Goal: Check status: Check status

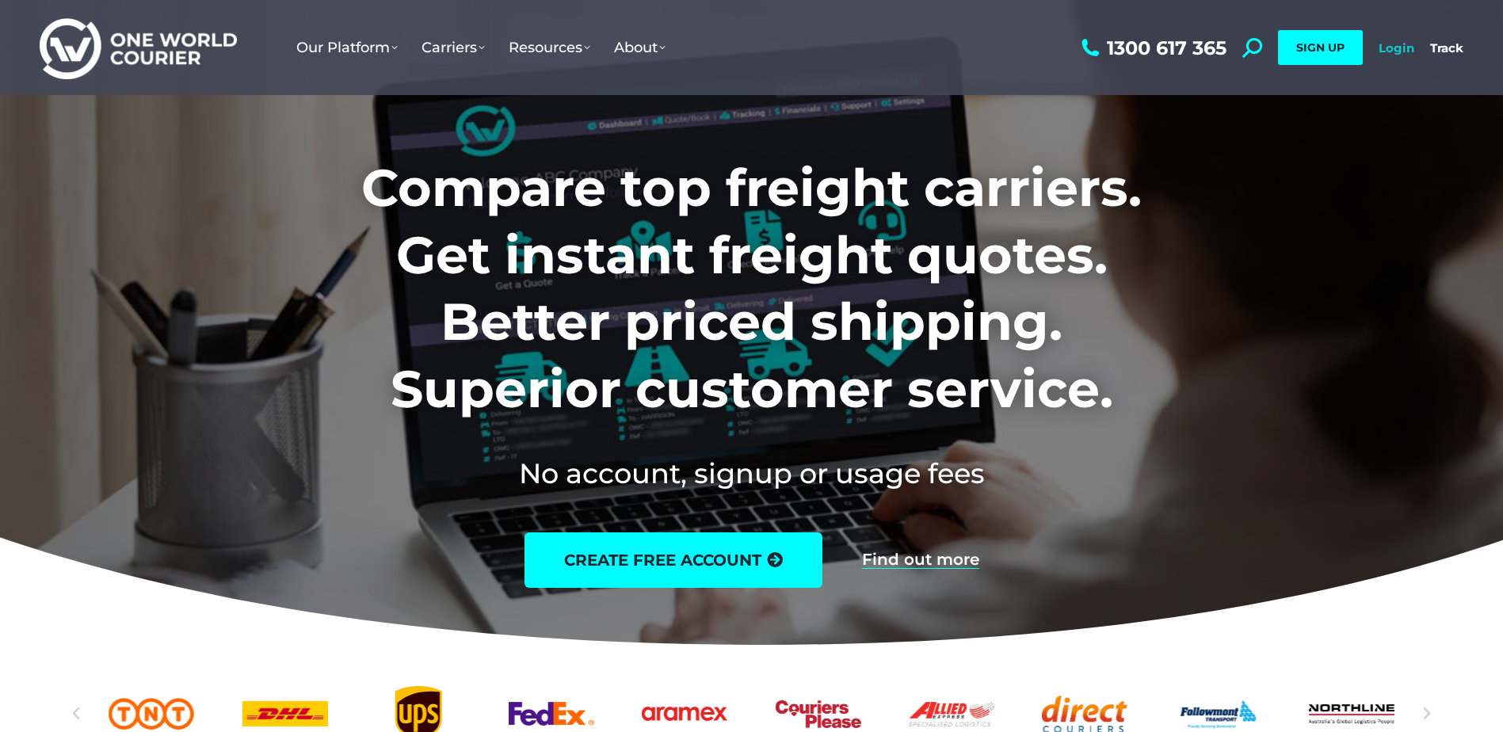
click at [1397, 51] on link "Login" at bounding box center [1397, 47] width 36 height 15
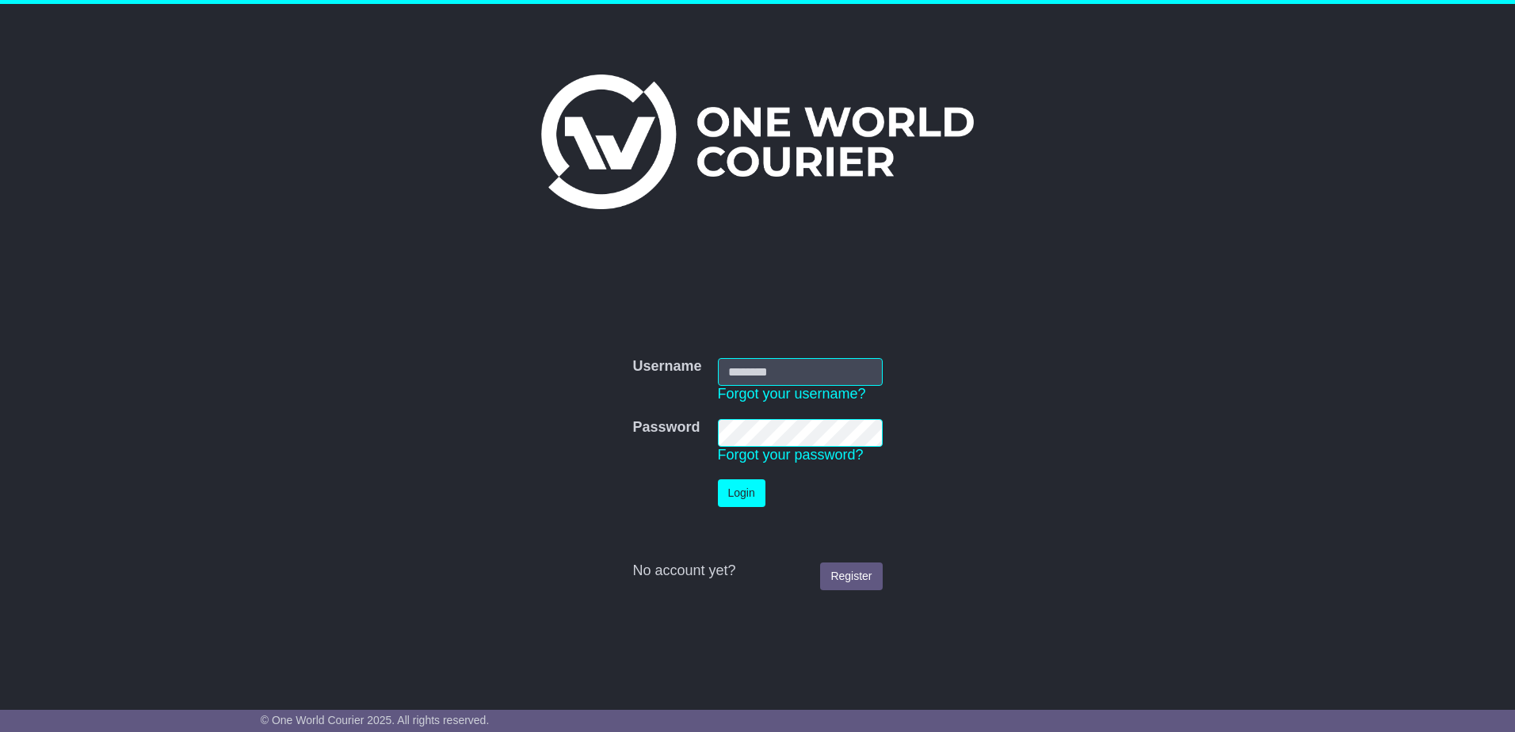
type input "**********"
click at [734, 494] on button "Login" at bounding box center [742, 493] width 48 height 28
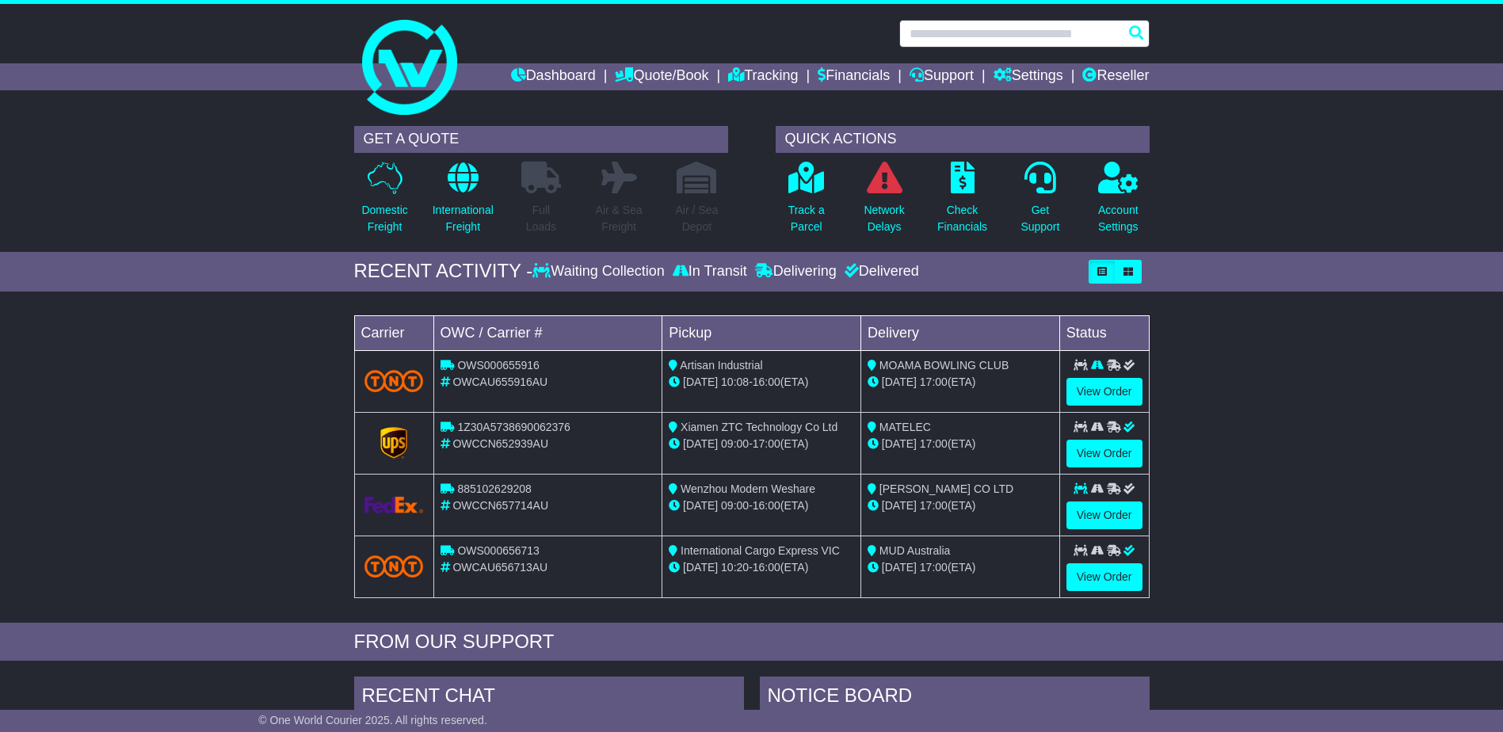
click at [993, 35] on input "text" at bounding box center [1024, 34] width 250 height 28
paste input "**********"
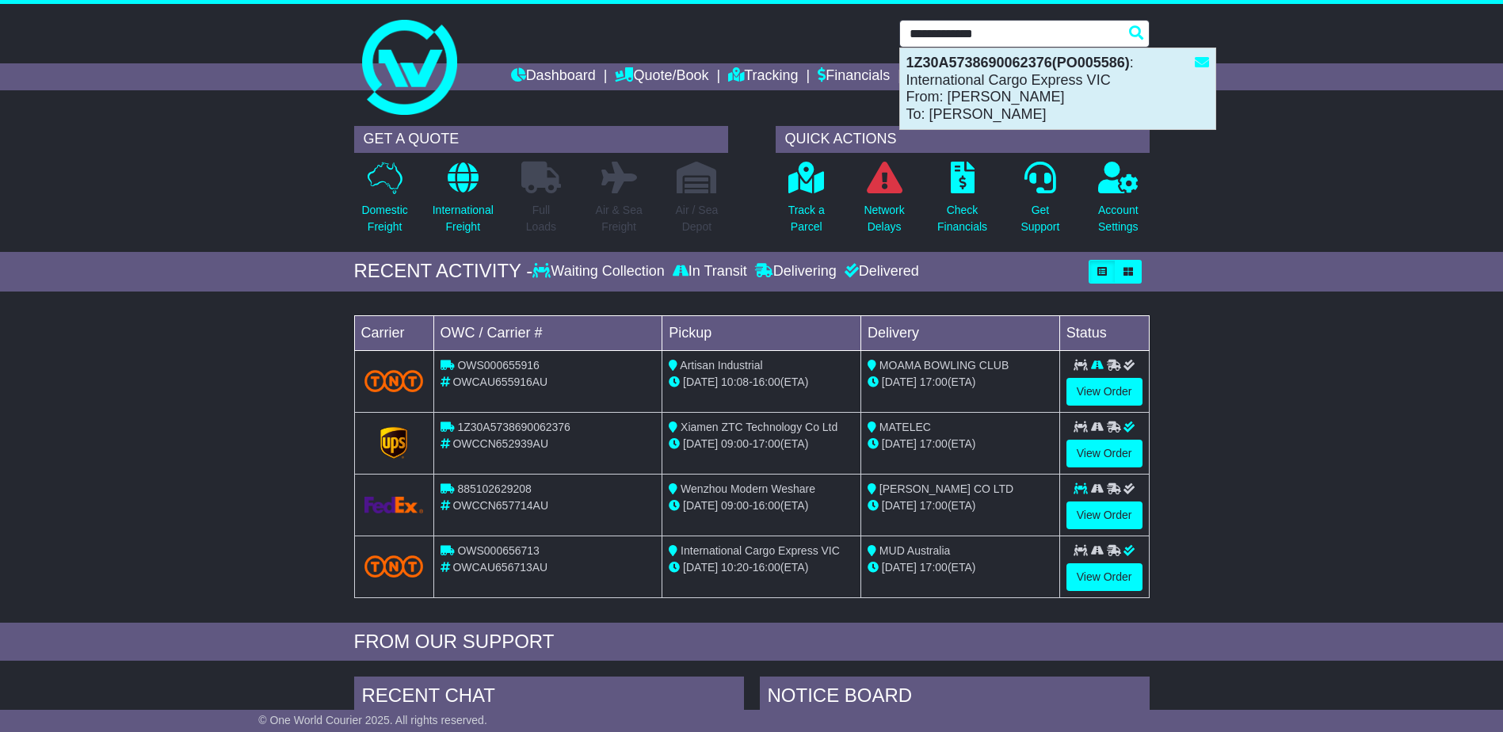
click at [1000, 92] on div "1Z30A5738690062376(PO005586) : International Cargo Express VIC From: Tina Huang…" at bounding box center [1057, 88] width 315 height 81
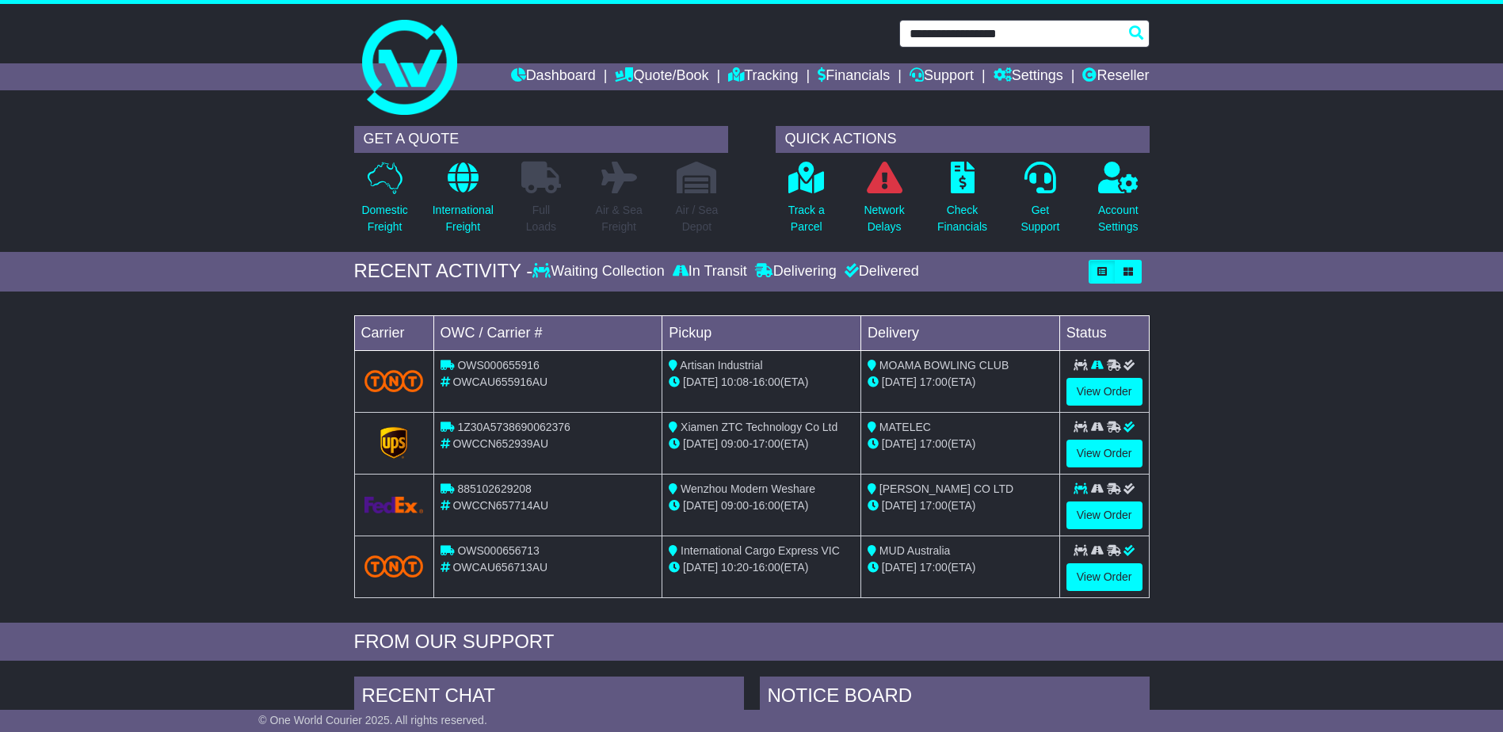
type input "**********"
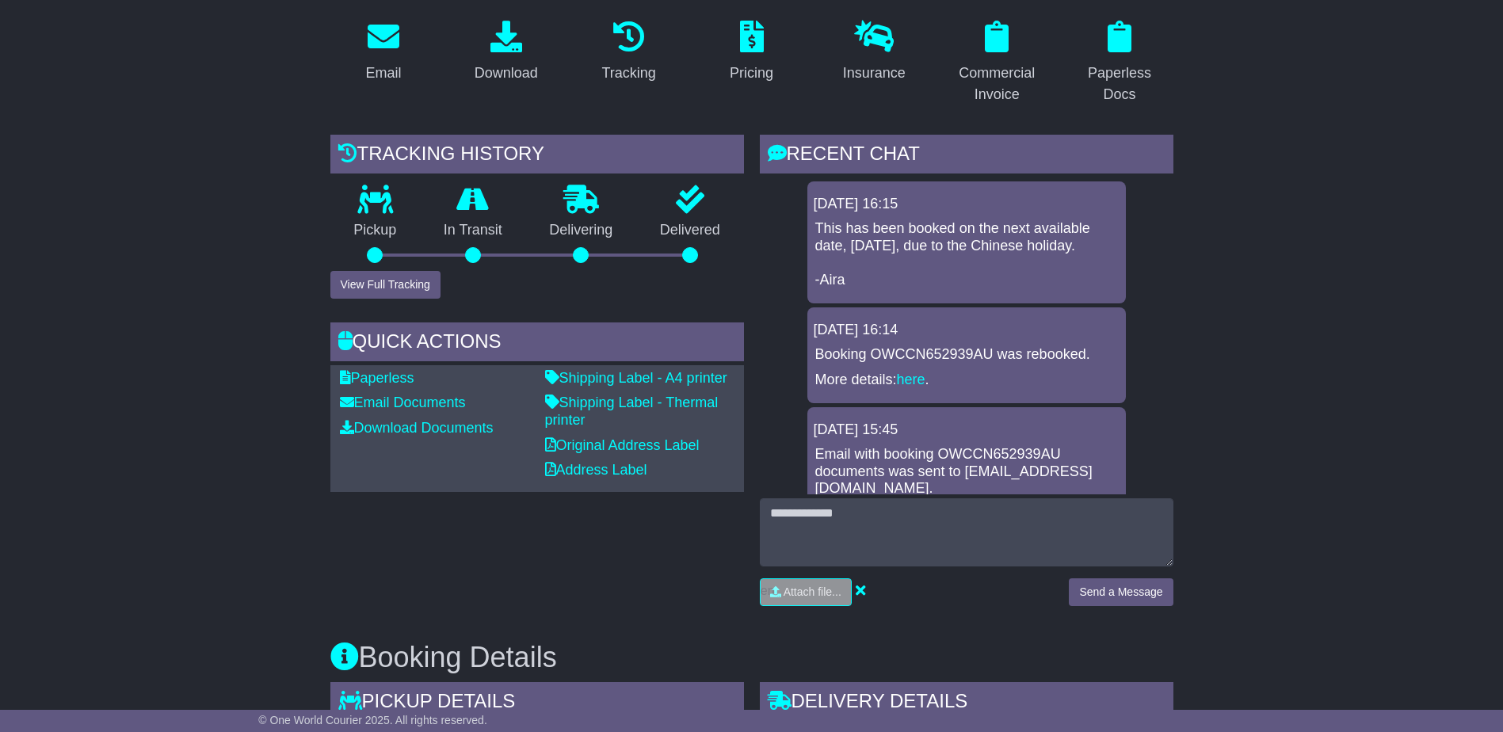
scroll to position [317, 0]
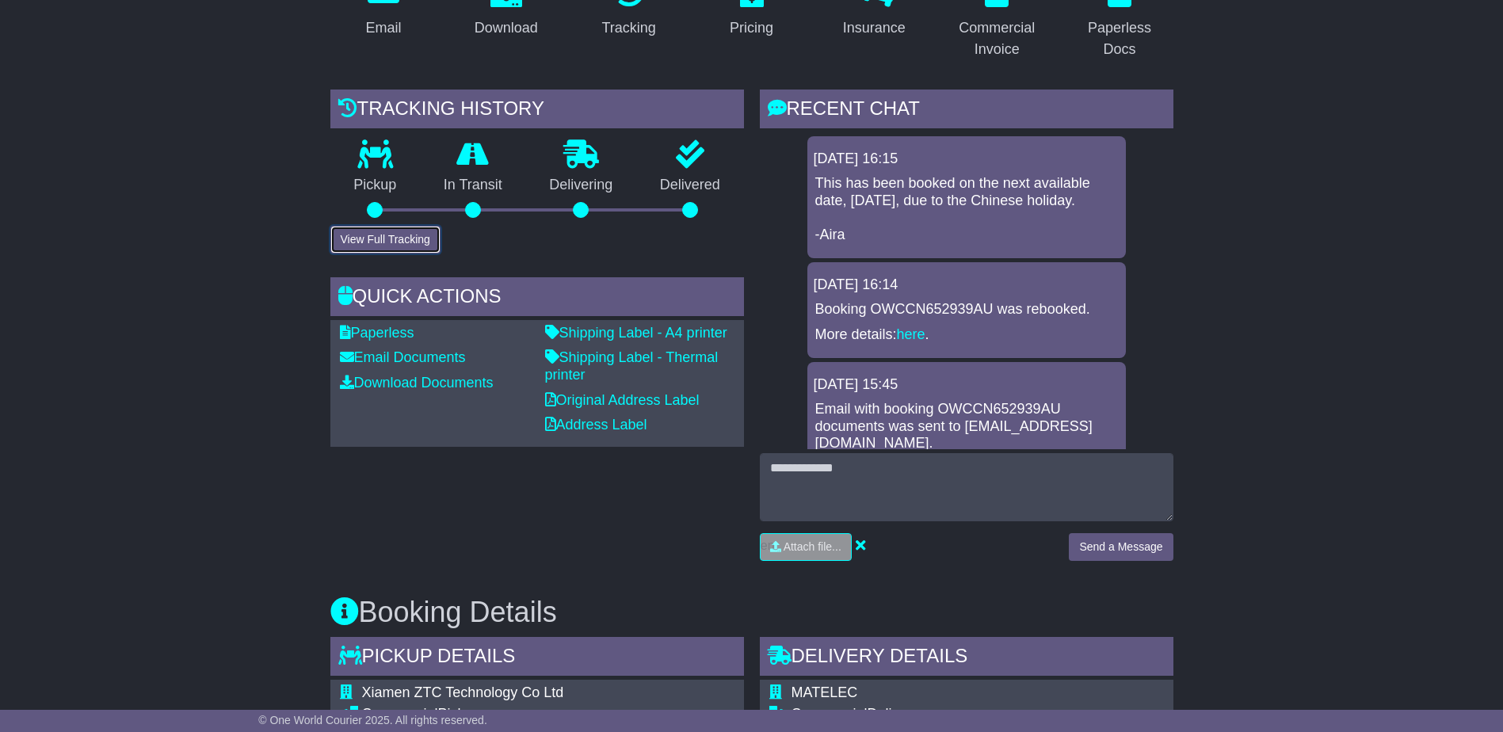
click at [385, 227] on button "View Full Tracking" at bounding box center [385, 240] width 110 height 28
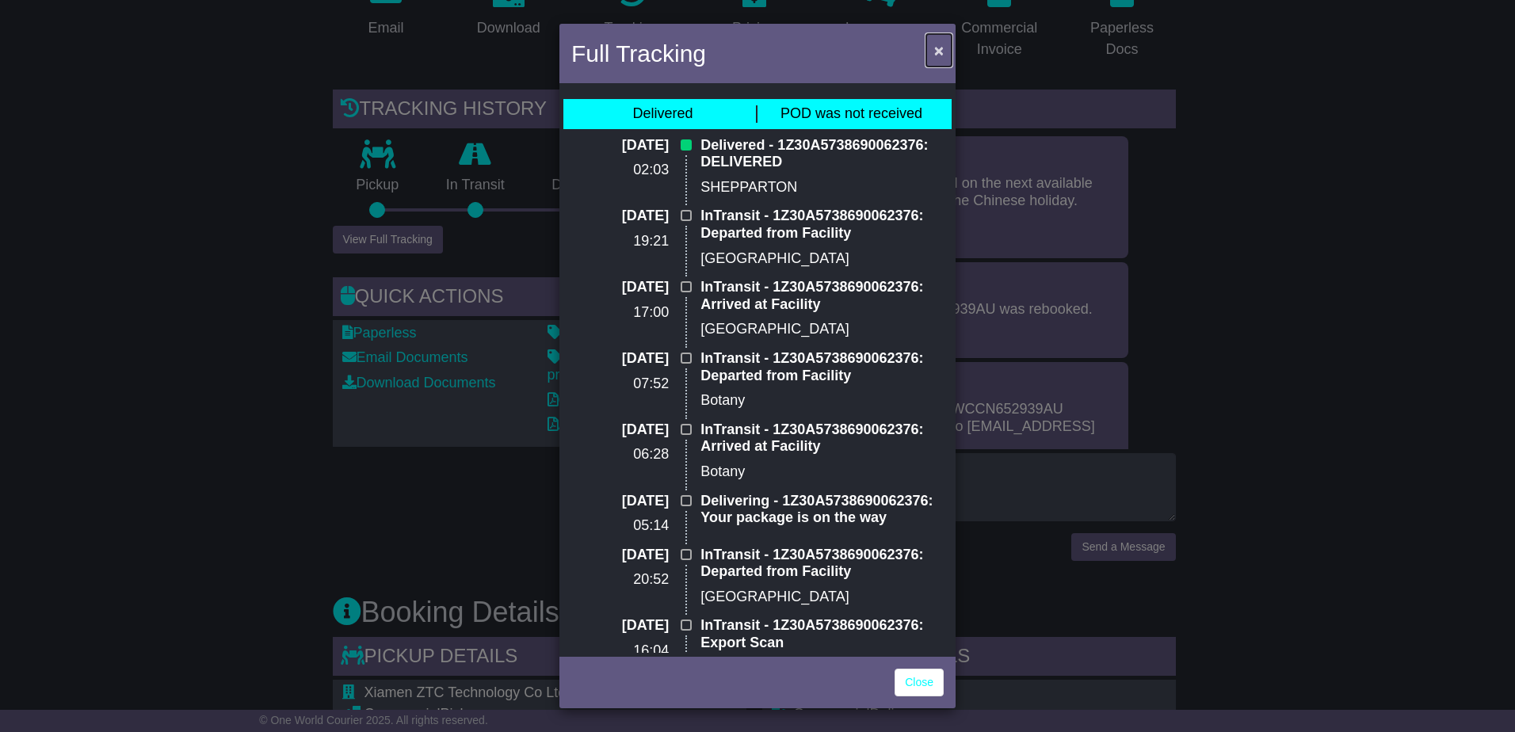
click at [940, 48] on span "×" at bounding box center [939, 50] width 10 height 18
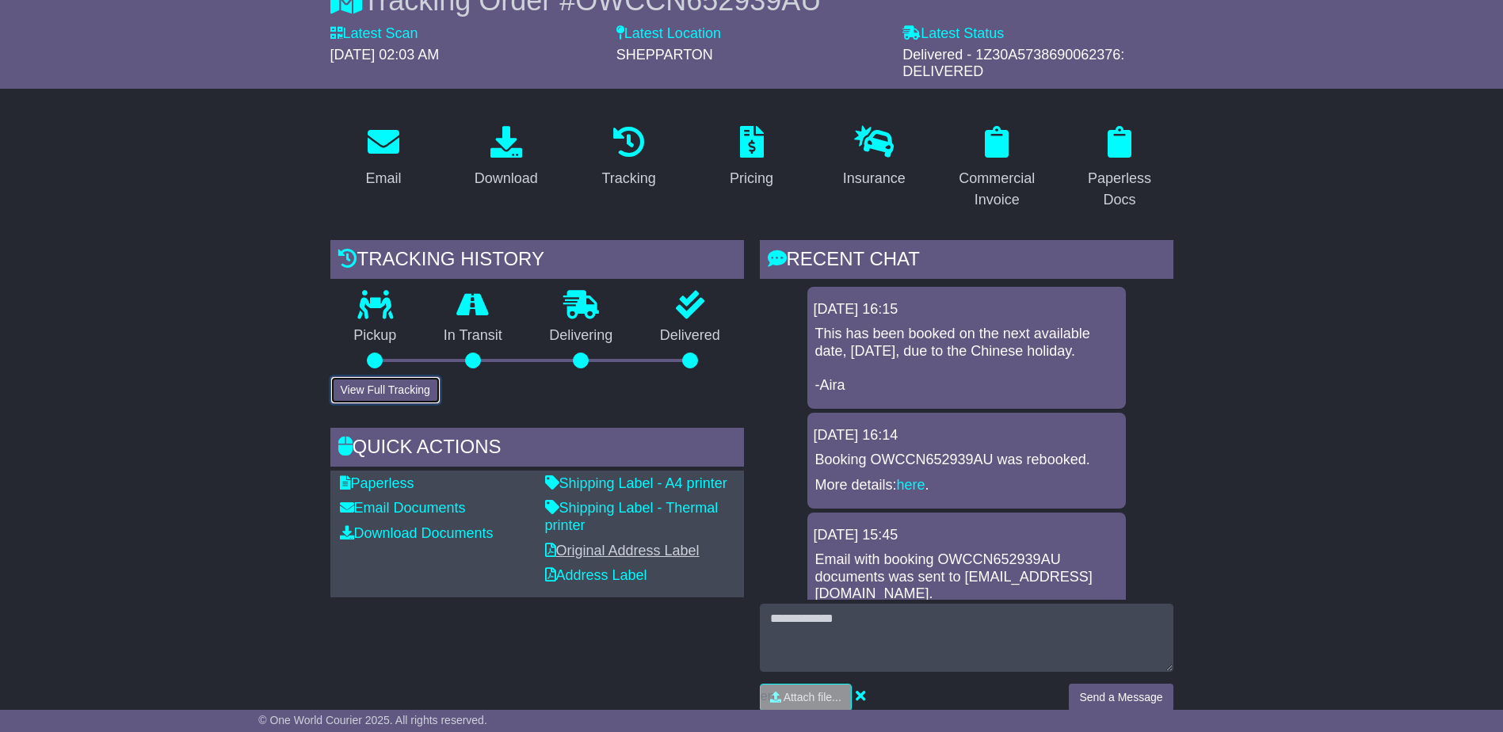
scroll to position [0, 0]
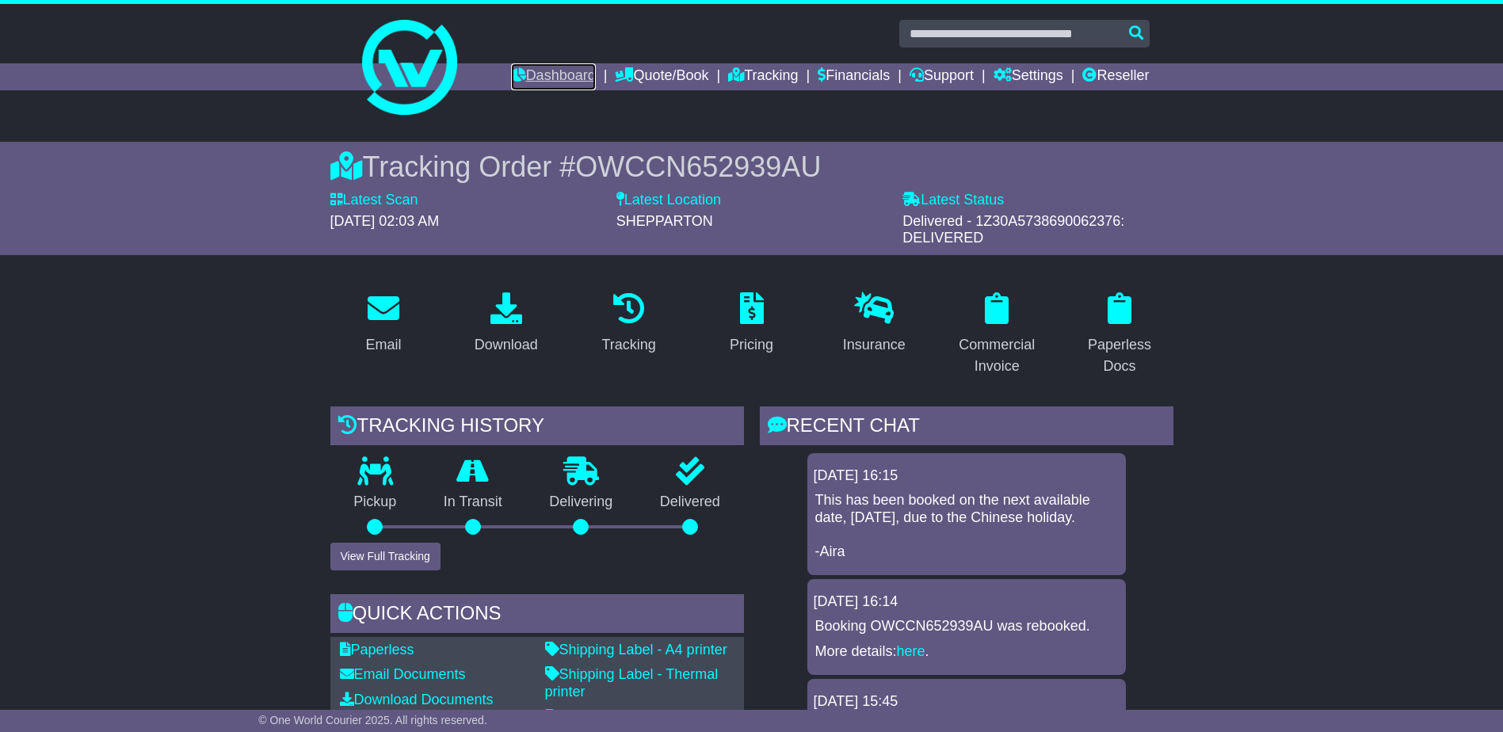
click at [553, 71] on link "Dashboard" at bounding box center [553, 76] width 85 height 27
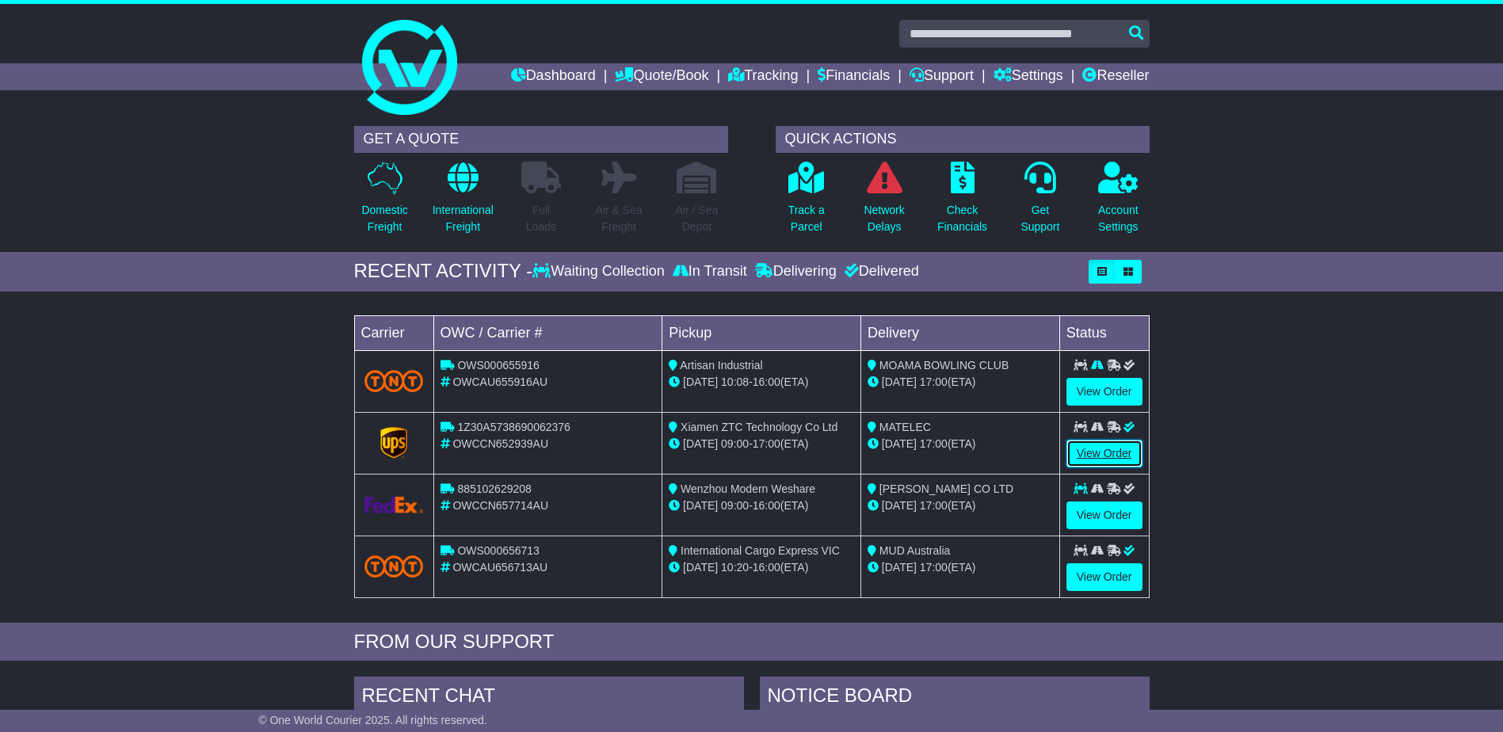
click at [1116, 444] on link "View Order" at bounding box center [1104, 454] width 76 height 28
click at [783, 77] on link "Tracking" at bounding box center [763, 76] width 70 height 27
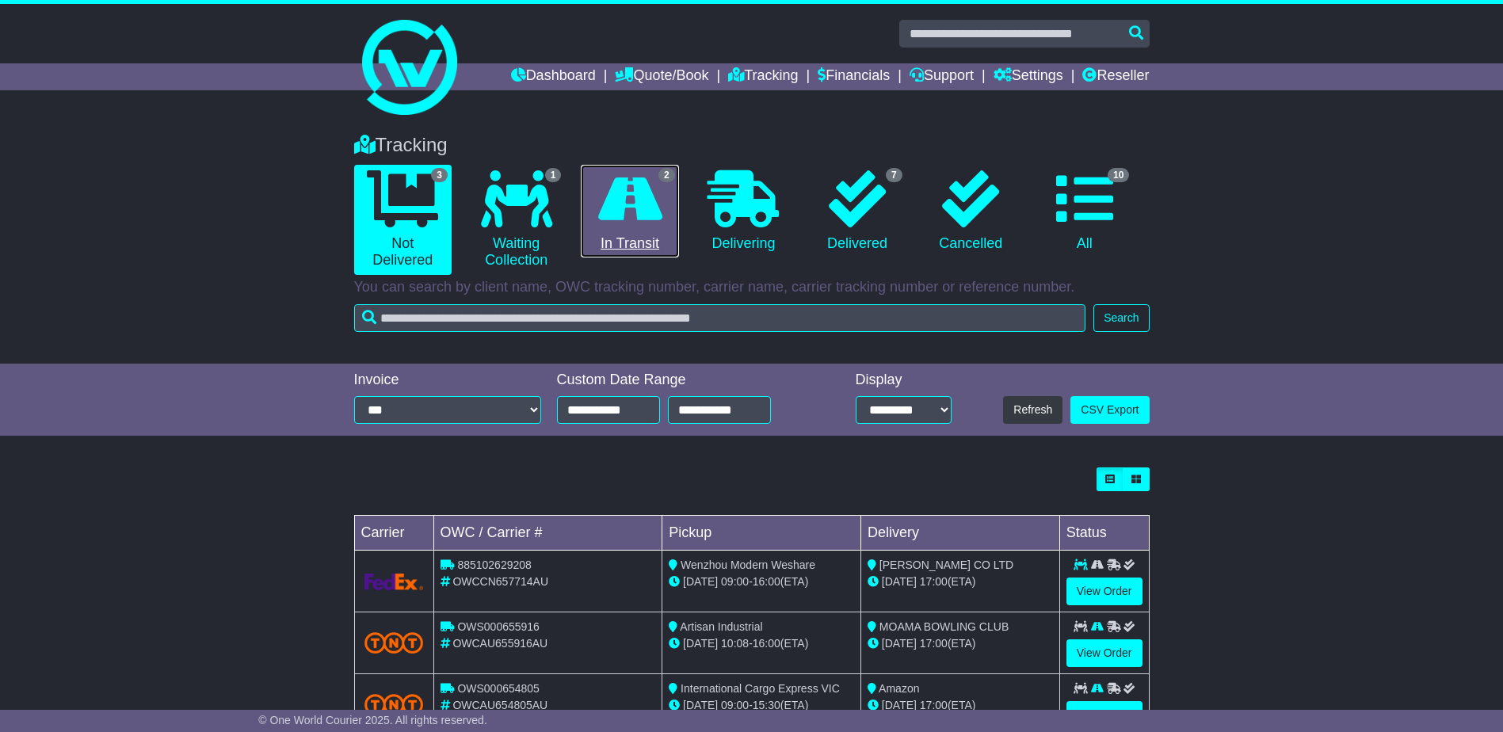
click at [640, 232] on link "2 In Transit" at bounding box center [629, 211] width 97 height 93
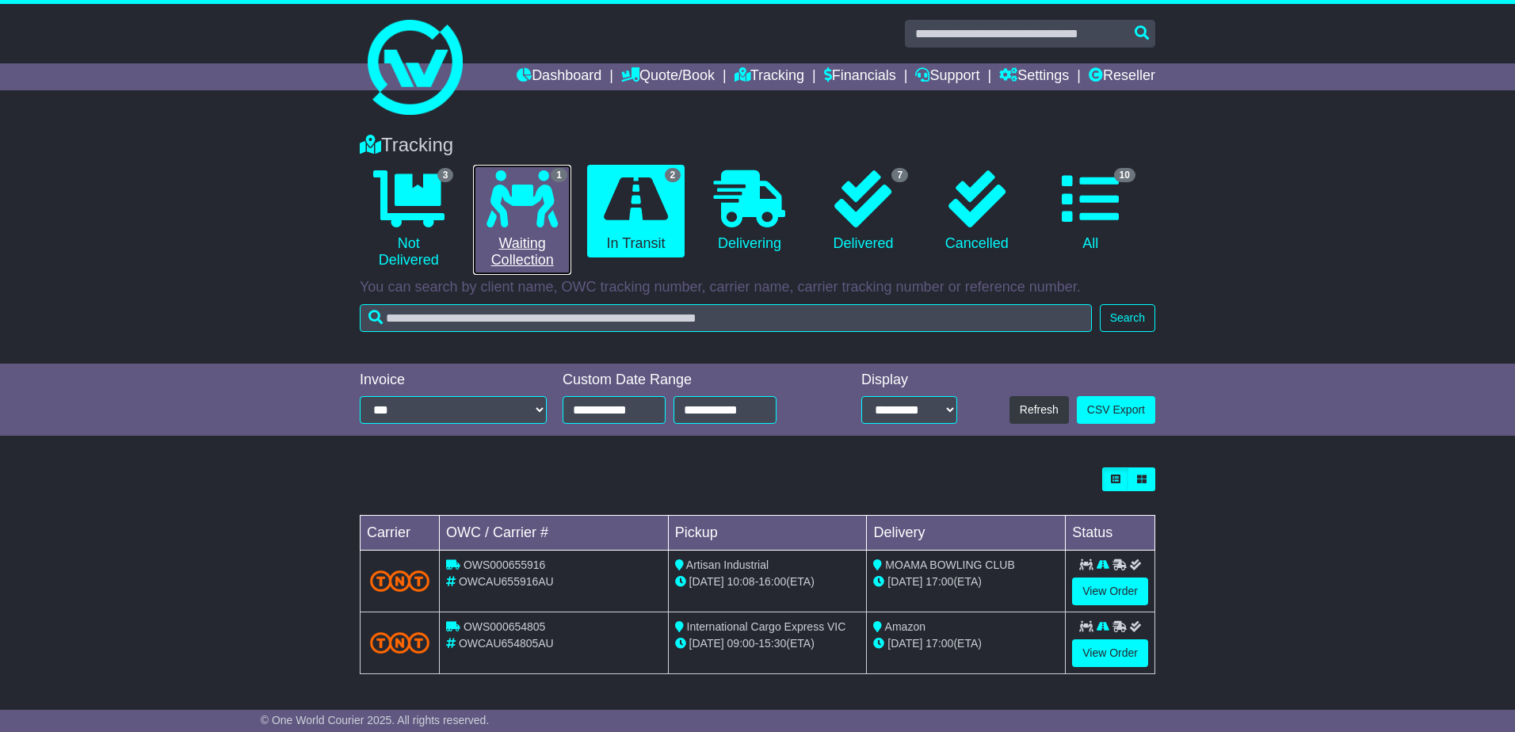
click at [529, 215] on icon at bounding box center [521, 198] width 71 height 57
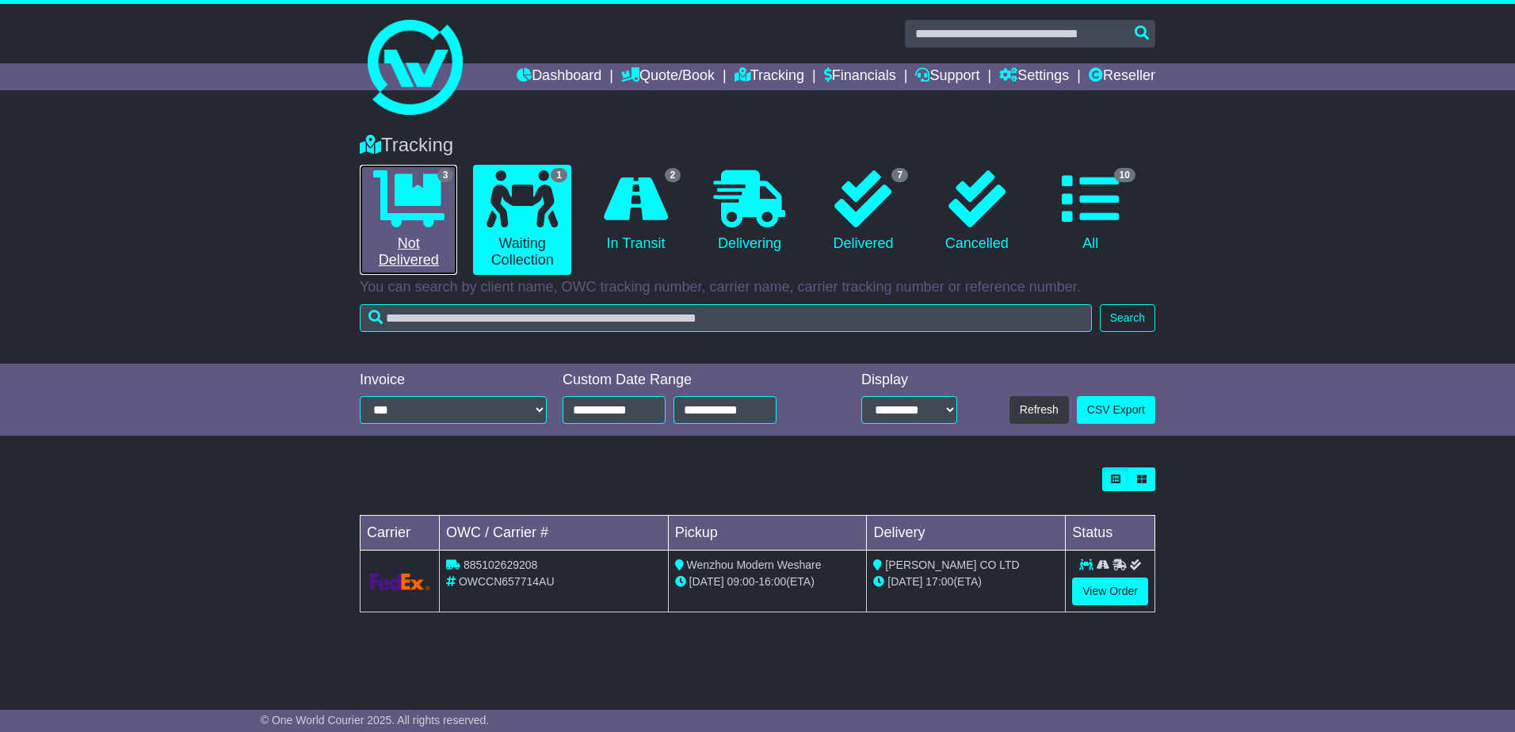
click at [416, 211] on icon at bounding box center [408, 198] width 71 height 57
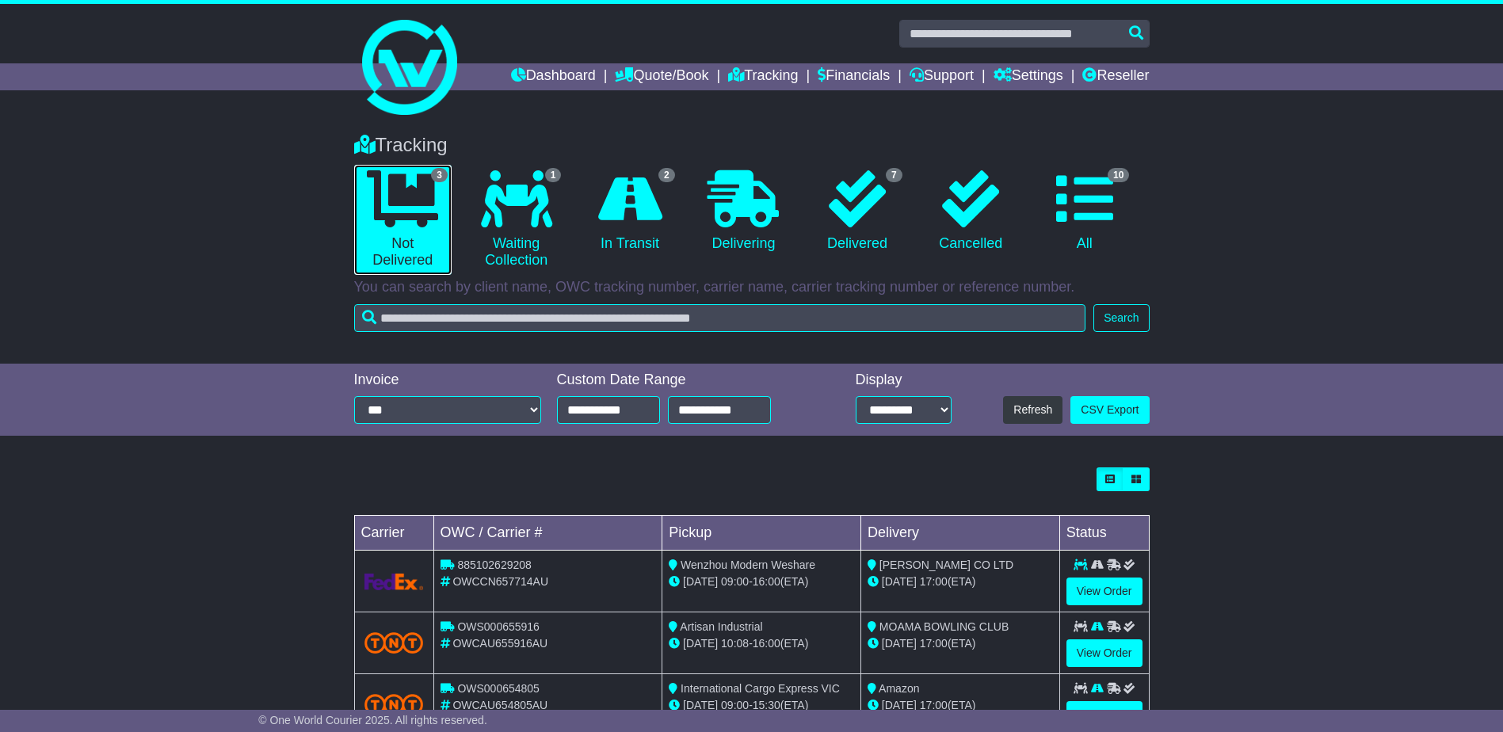
scroll to position [60, 0]
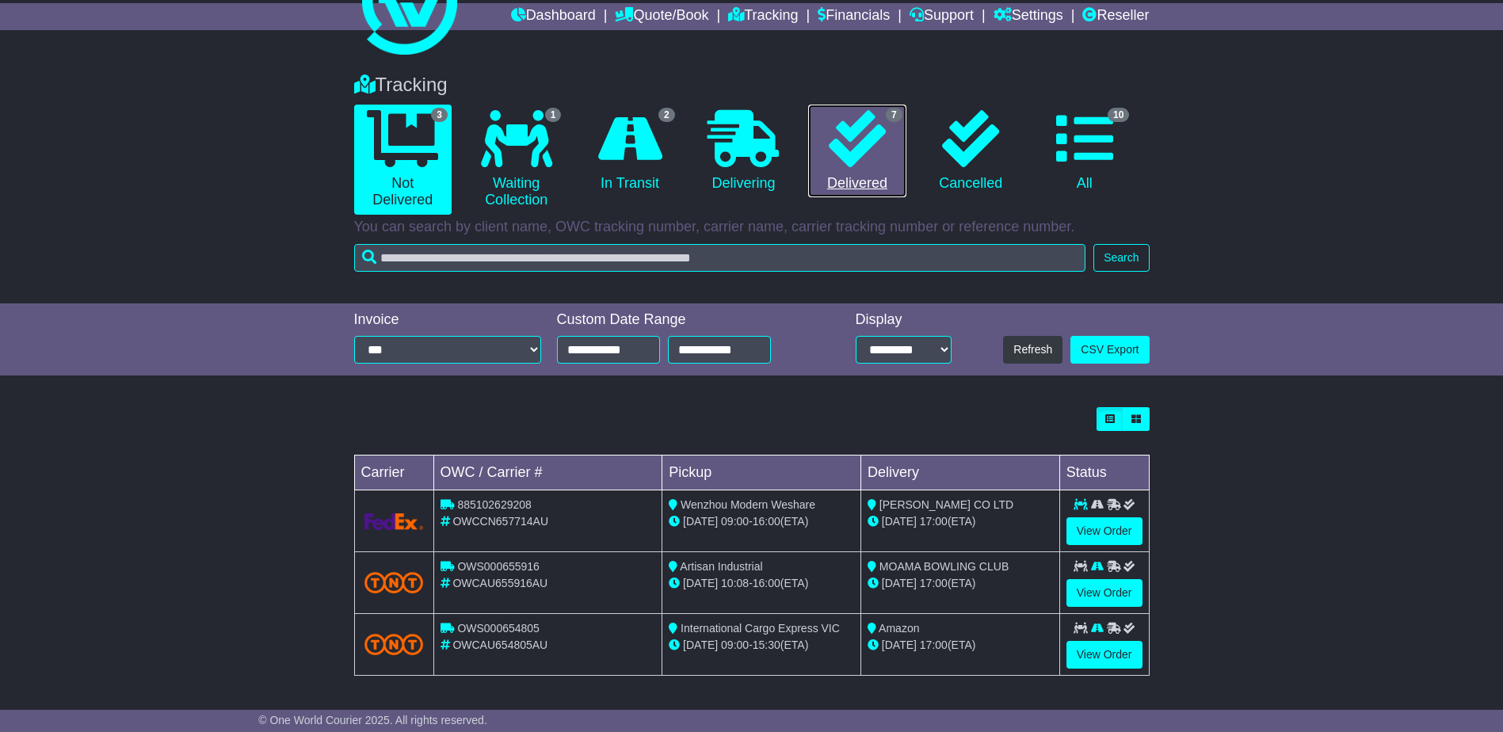
click at [849, 125] on icon at bounding box center [857, 138] width 57 height 57
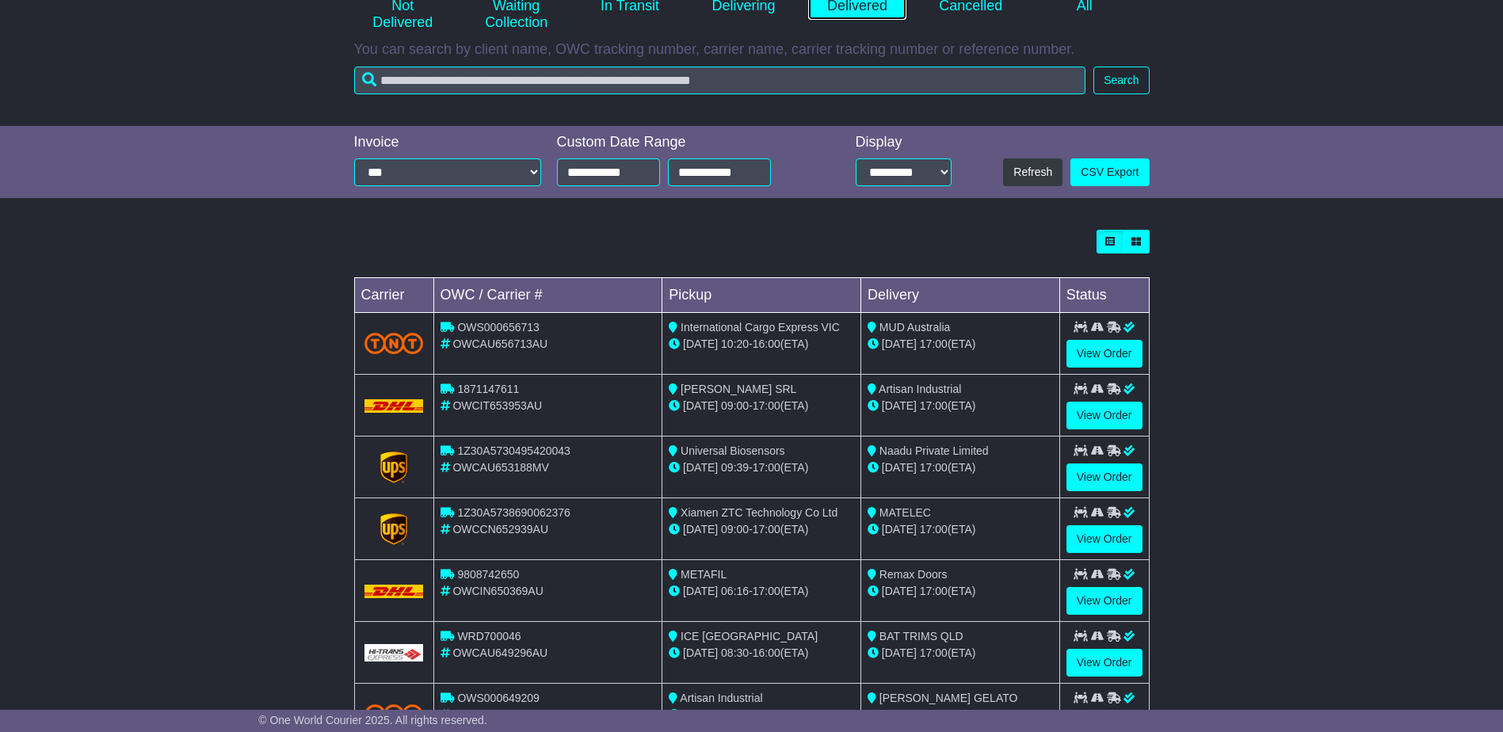
scroll to position [307, 0]
